Goal: Navigation & Orientation: Find specific page/section

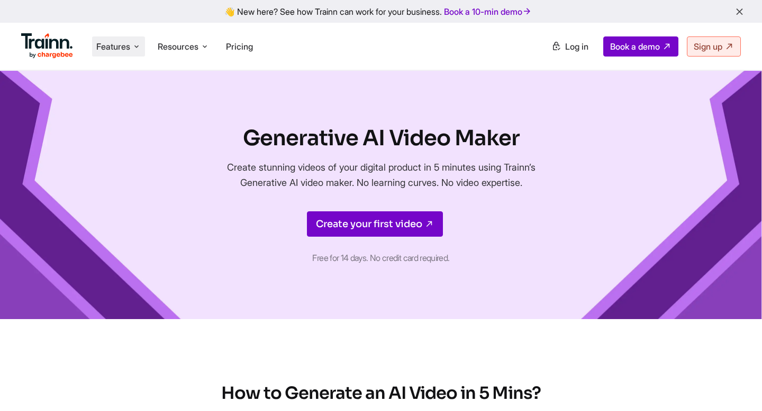
click at [127, 49] on span "Features" at bounding box center [113, 47] width 34 height 12
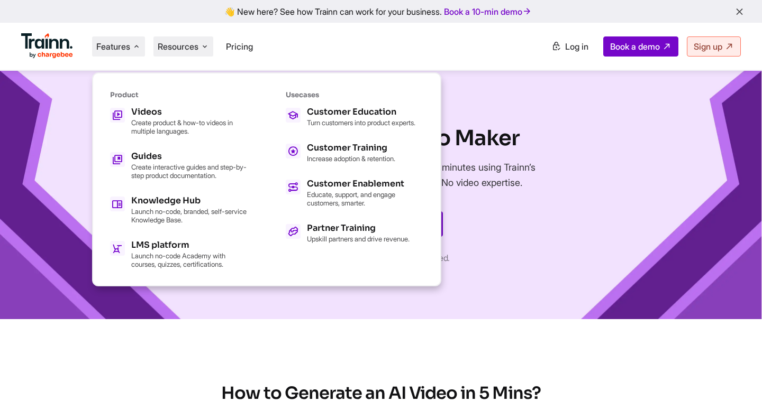
click at [176, 47] on span "Resources" at bounding box center [178, 47] width 41 height 12
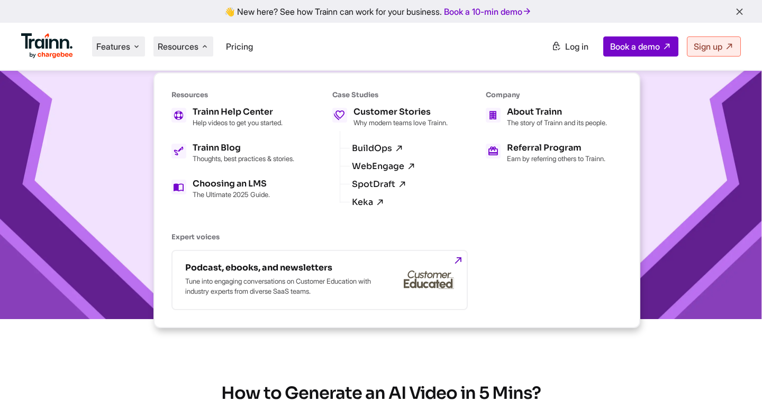
click at [96, 38] on li "Features Product Videos Create product & how-to videos in multiple languages. G…" at bounding box center [118, 46] width 53 height 20
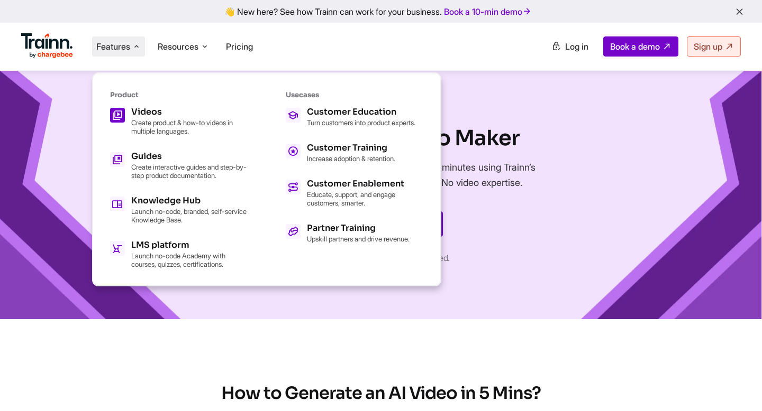
click at [148, 116] on h5 "Videos" at bounding box center [189, 112] width 116 height 8
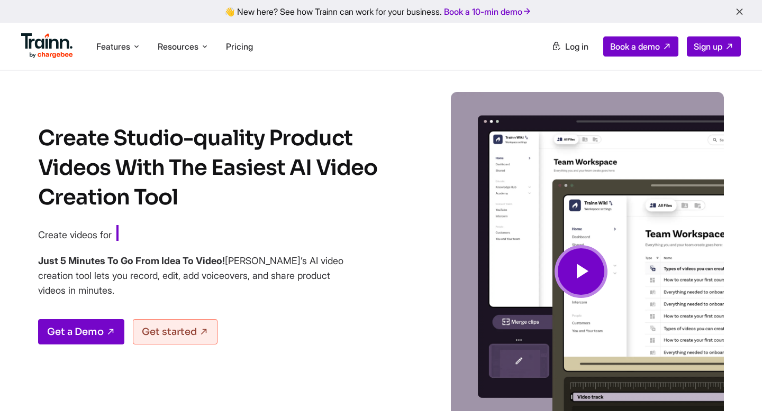
click at [52, 42] on img at bounding box center [47, 45] width 52 height 25
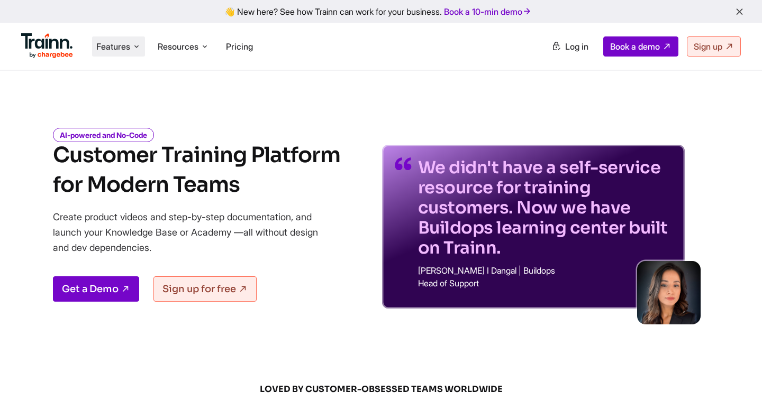
click at [119, 42] on span "Features" at bounding box center [113, 47] width 34 height 12
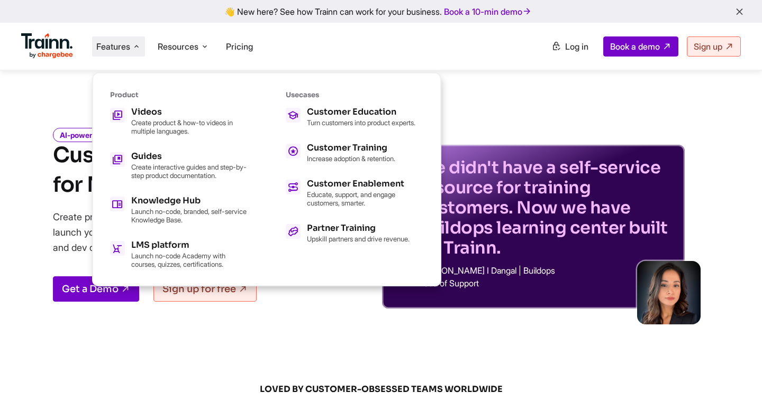
click at [40, 118] on div "AI-powered and No-Code Customer Training Platform for Modern Teams Create produ…" at bounding box center [381, 211] width 762 height 196
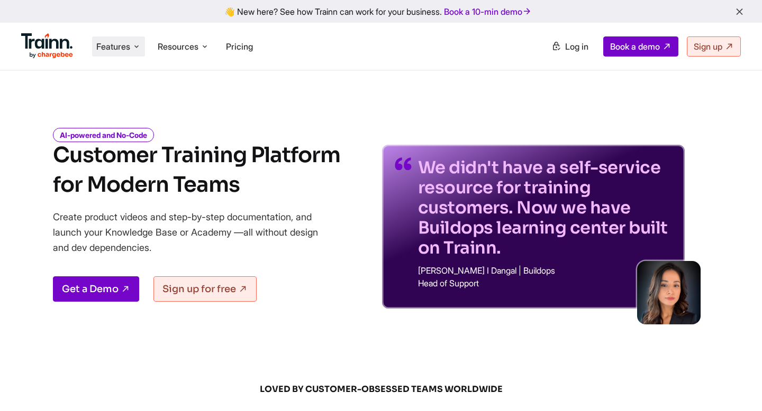
click at [121, 44] on span "Features" at bounding box center [113, 47] width 34 height 12
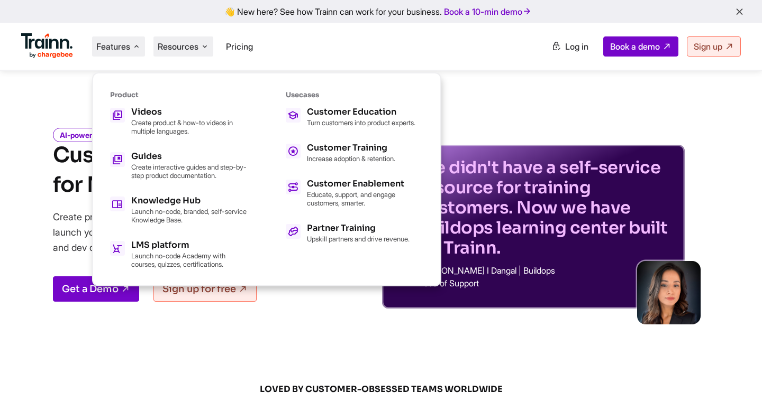
click at [187, 48] on span "Resources" at bounding box center [178, 47] width 41 height 12
